Goal: Find specific page/section

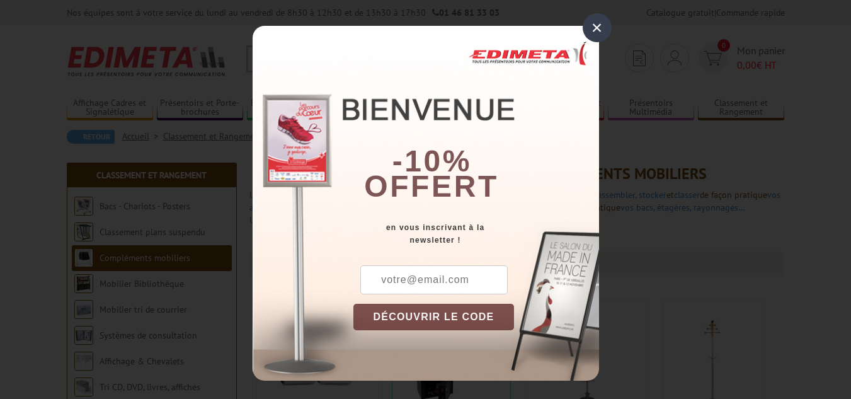
click at [588, 25] on div "×" at bounding box center [597, 27] width 29 height 29
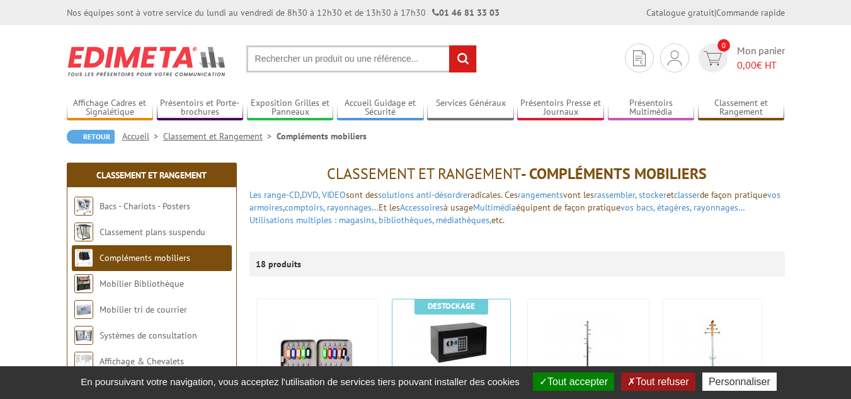
click at [309, 60] on input "text" at bounding box center [361, 58] width 231 height 27
type input "scanner code barres"
click at [449, 45] on input "rechercher" at bounding box center [462, 58] width 27 height 27
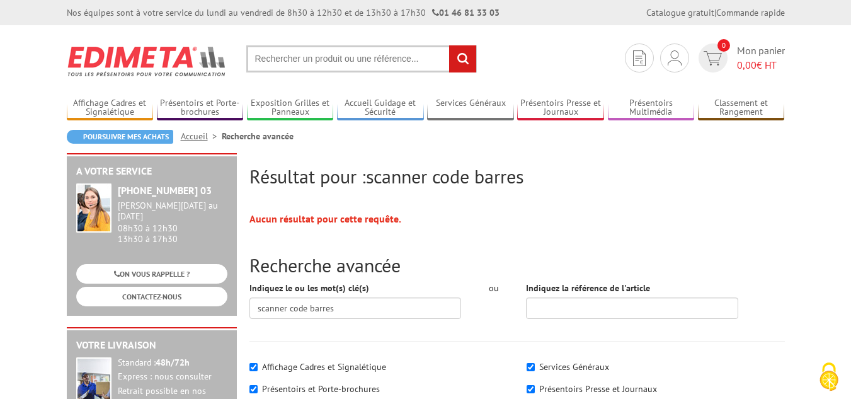
click at [361, 65] on input "text" at bounding box center [361, 58] width 231 height 27
type input "douchette"
click at [449, 45] on input "rechercher" at bounding box center [462, 58] width 27 height 27
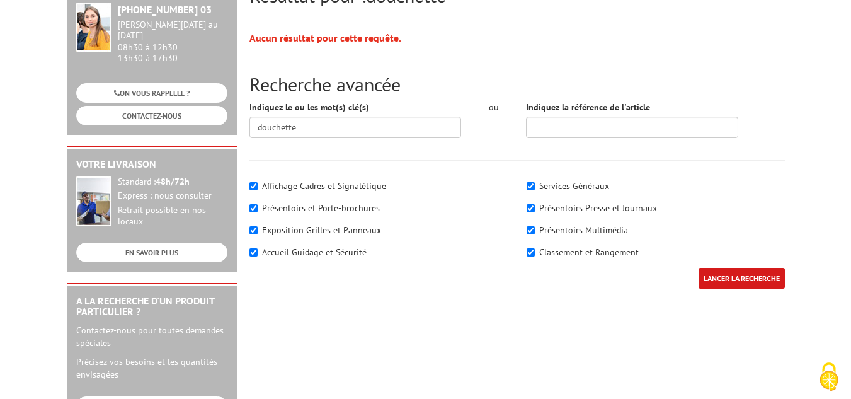
scroll to position [189, 0]
